Goal: Task Accomplishment & Management: Manage account settings

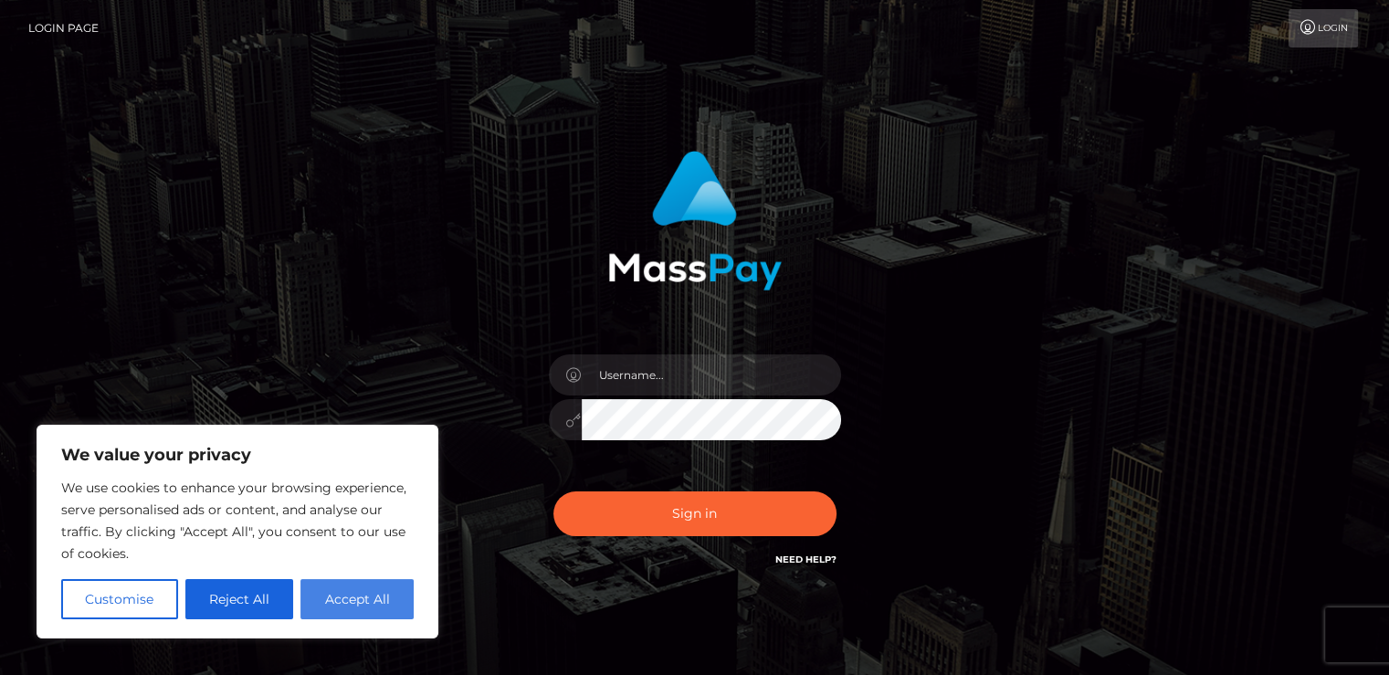
click at [362, 603] on button "Accept All" at bounding box center [357, 599] width 113 height 40
checkbox input "true"
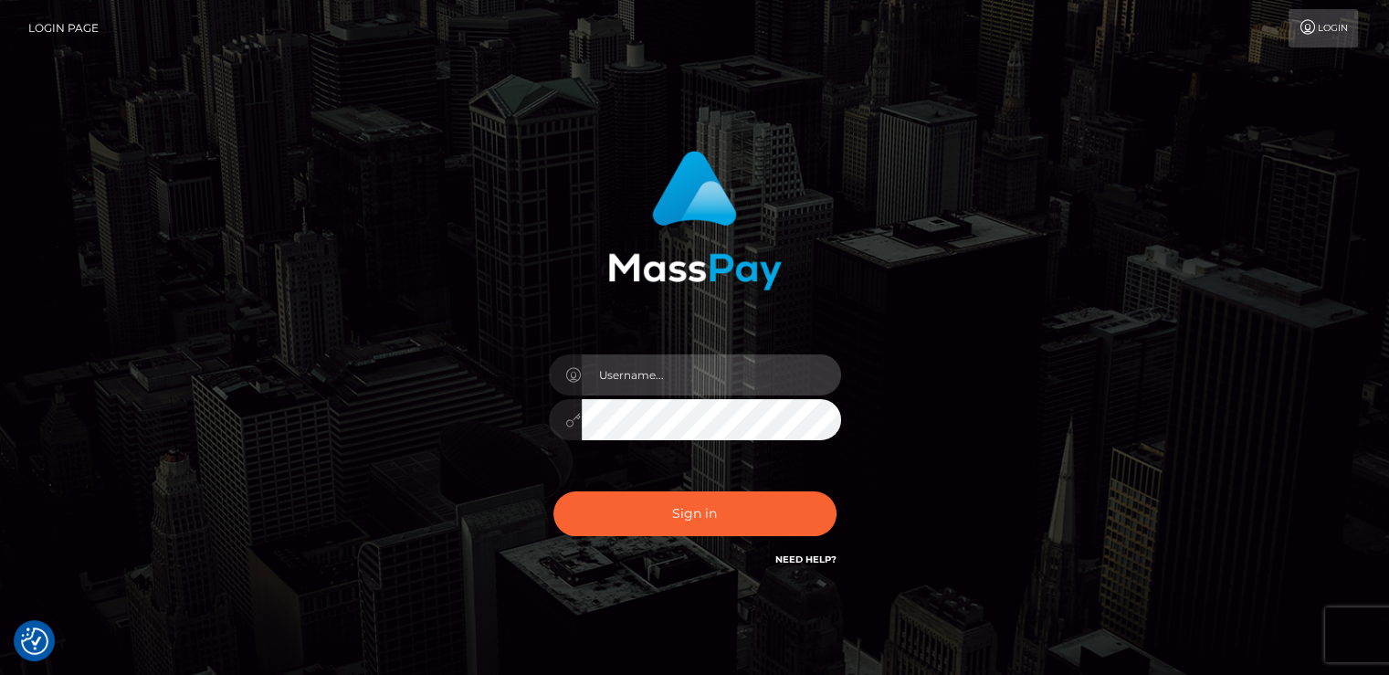
click at [657, 369] on input "text" at bounding box center [711, 374] width 259 height 41
click at [678, 378] on input "text" at bounding box center [711, 374] width 259 height 41
click at [660, 372] on input "text" at bounding box center [711, 374] width 259 height 41
type input "[PERSON_NAME][EMAIL_ADDRESS][DOMAIN_NAME]"
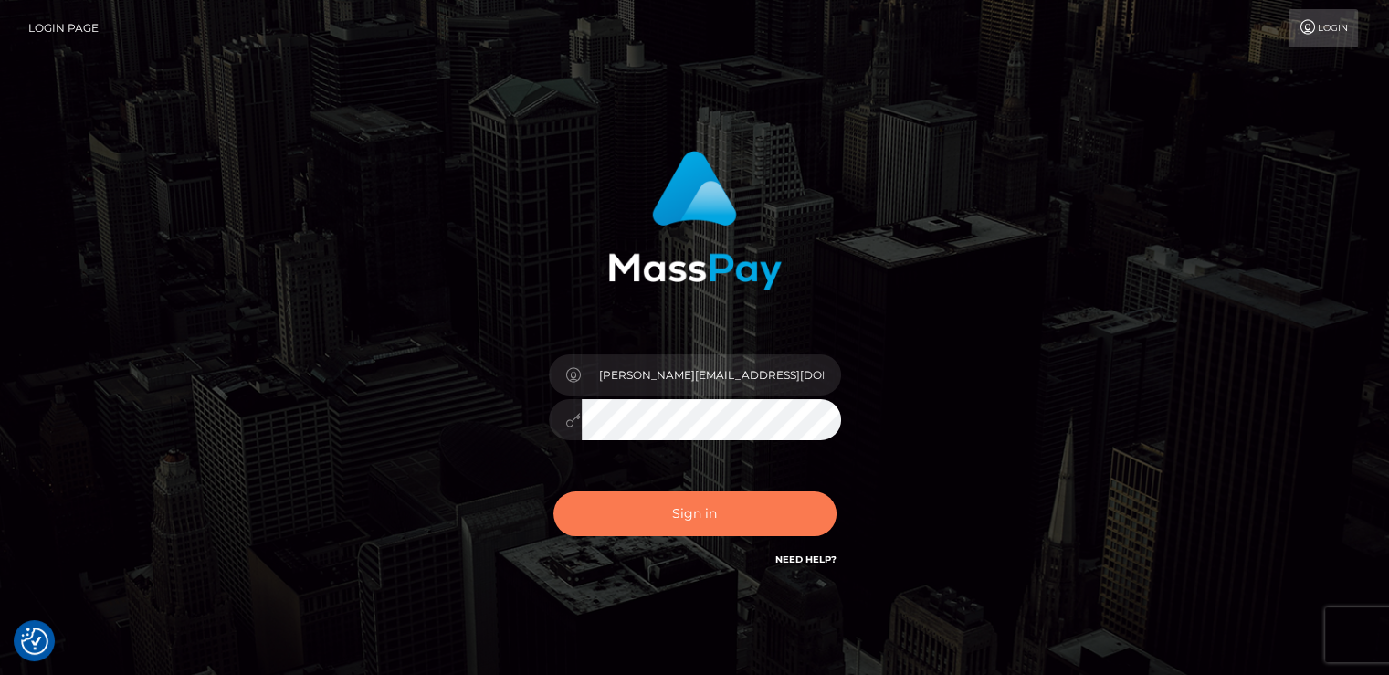
click at [707, 509] on button "Sign in" at bounding box center [695, 513] width 283 height 45
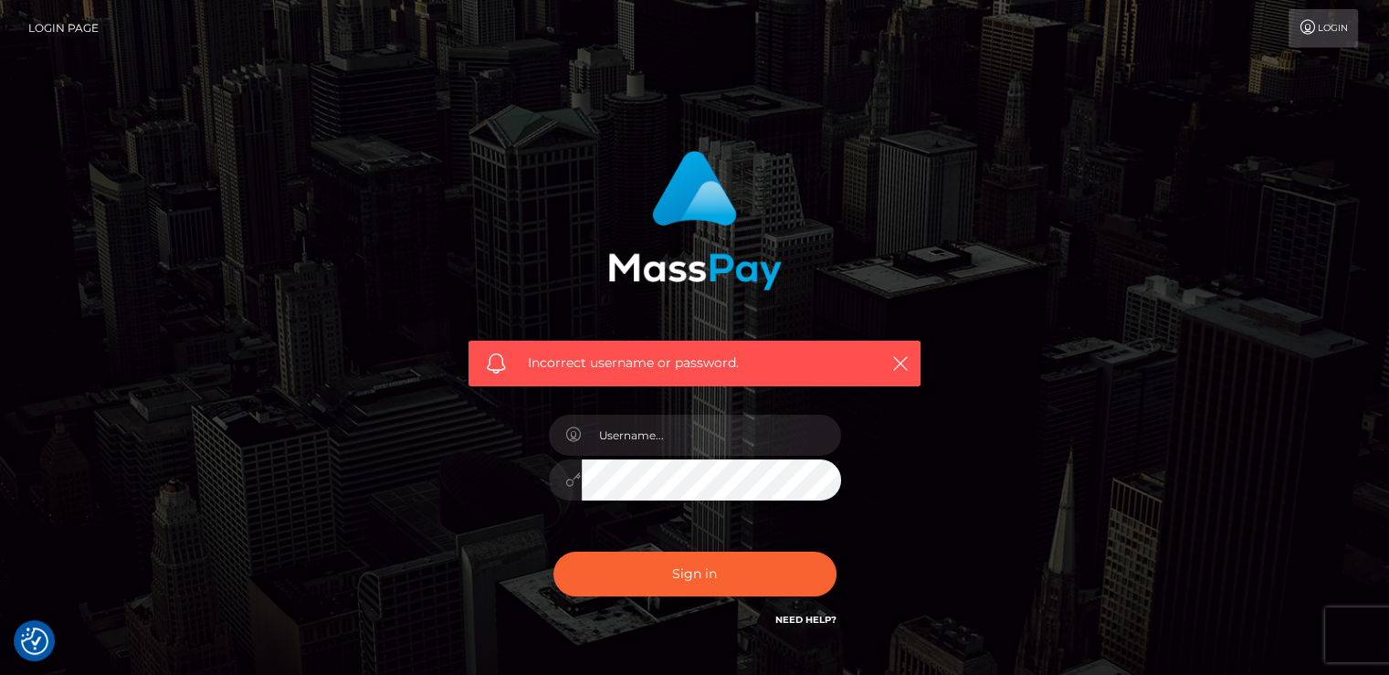
click at [817, 617] on link "Need Help?" at bounding box center [806, 620] width 61 height 12
click at [650, 435] on input "text" at bounding box center [711, 435] width 259 height 41
type input "[PERSON_NAME][EMAIL_ADDRESS][DOMAIN_NAME]"
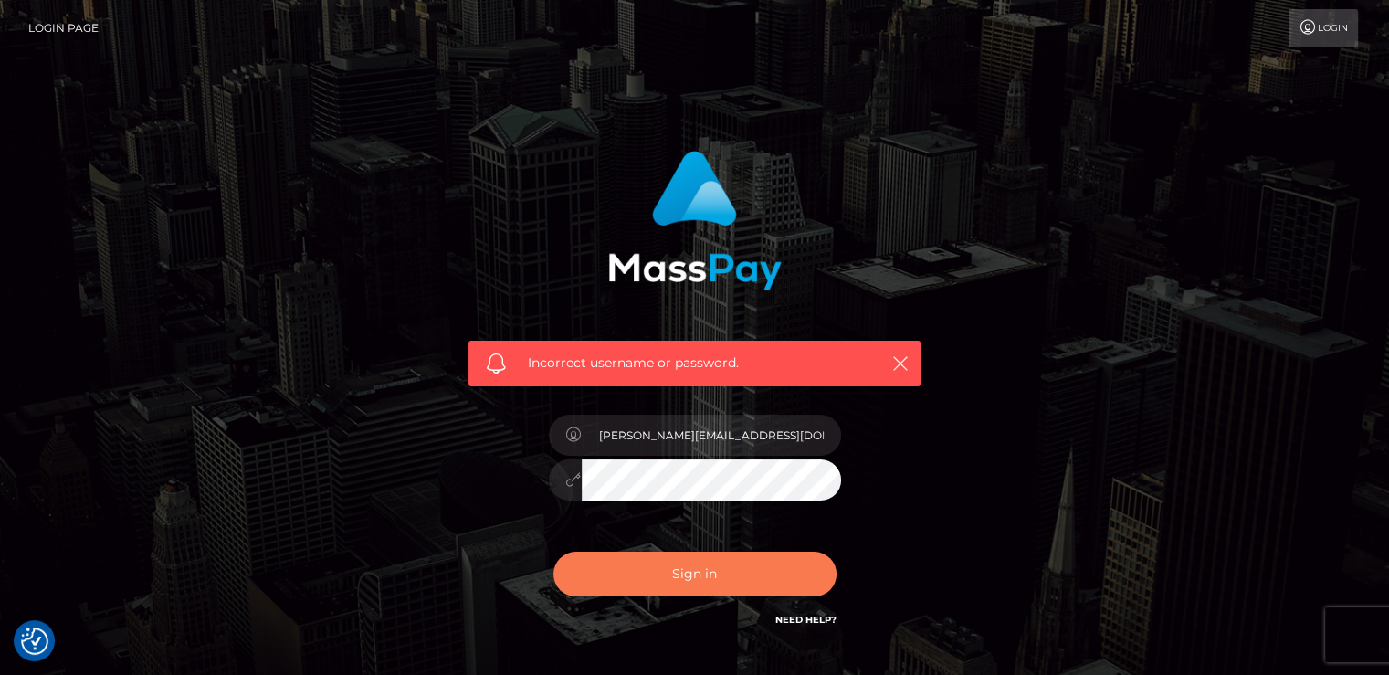
click at [691, 575] on button "Sign in" at bounding box center [695, 574] width 283 height 45
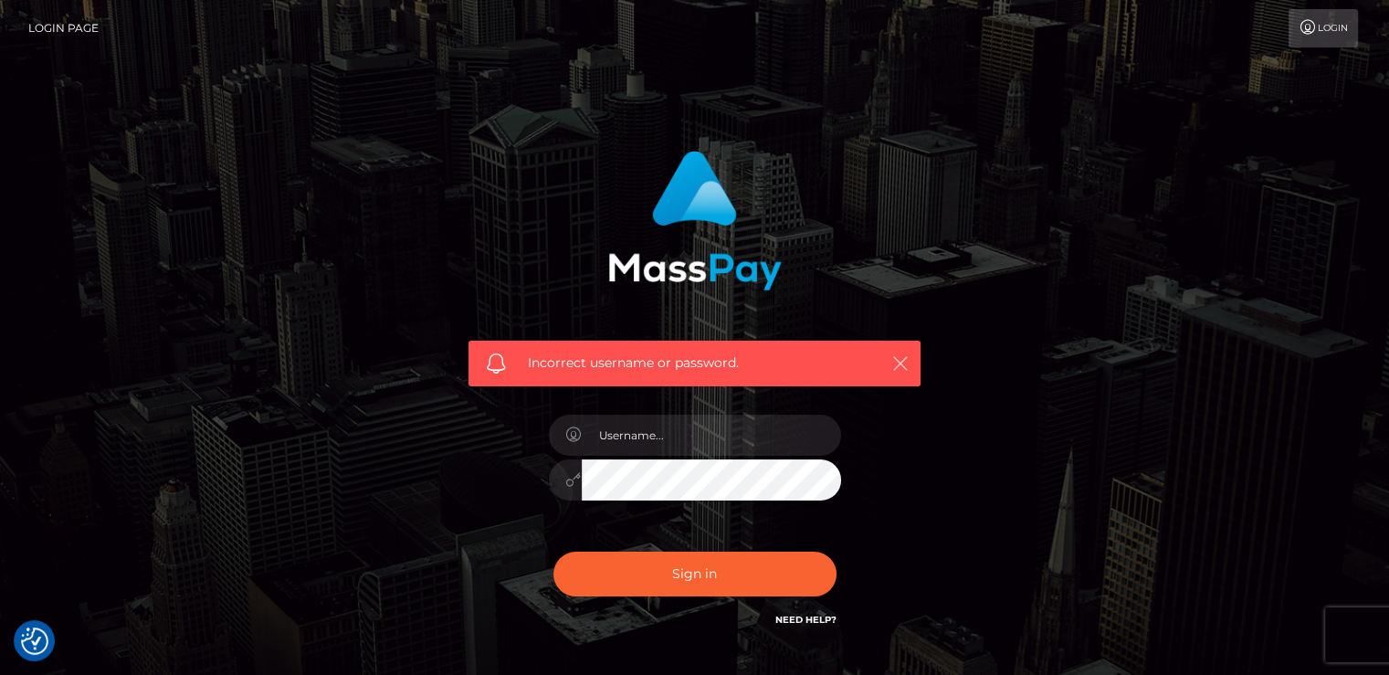
click at [904, 364] on icon "button" at bounding box center [901, 363] width 18 height 18
